Goal: Task Accomplishment & Management: Use online tool/utility

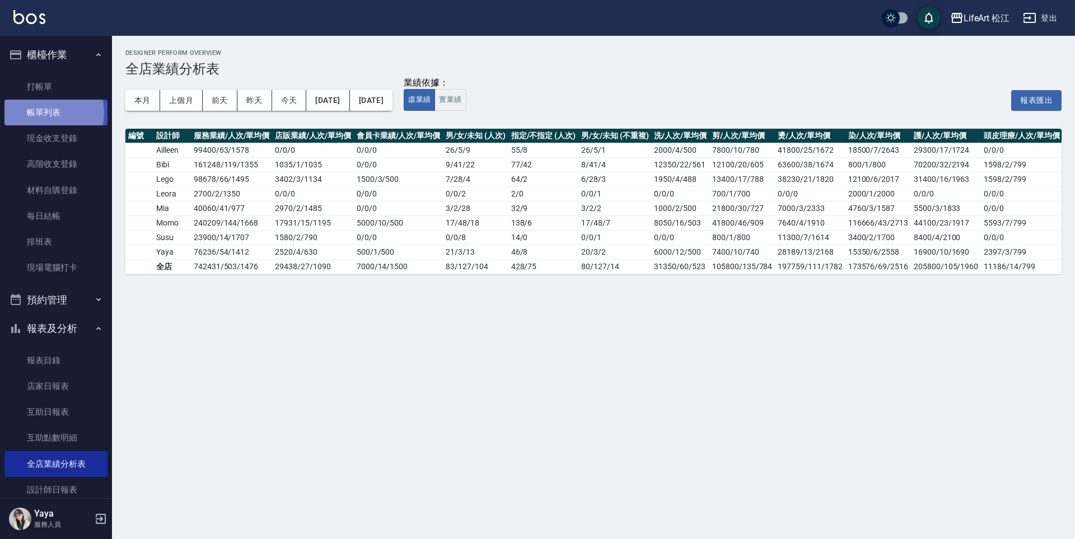
click at [44, 113] on link "帳單列表" at bounding box center [55, 113] width 103 height 26
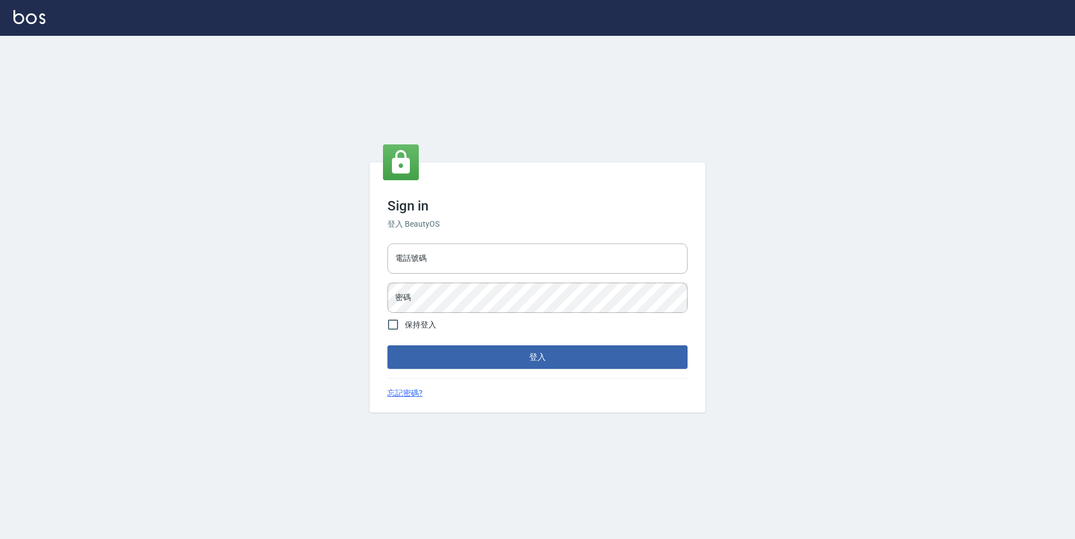
click at [453, 275] on div "電話號碼 電話號碼 密碼 密碼" at bounding box center [537, 278] width 309 height 78
click at [458, 265] on input "電話號碼" at bounding box center [537, 258] width 300 height 30
type input "0911597786"
click at [387, 345] on button "登入" at bounding box center [537, 357] width 300 height 24
